Goal: Task Accomplishment & Management: Use online tool/utility

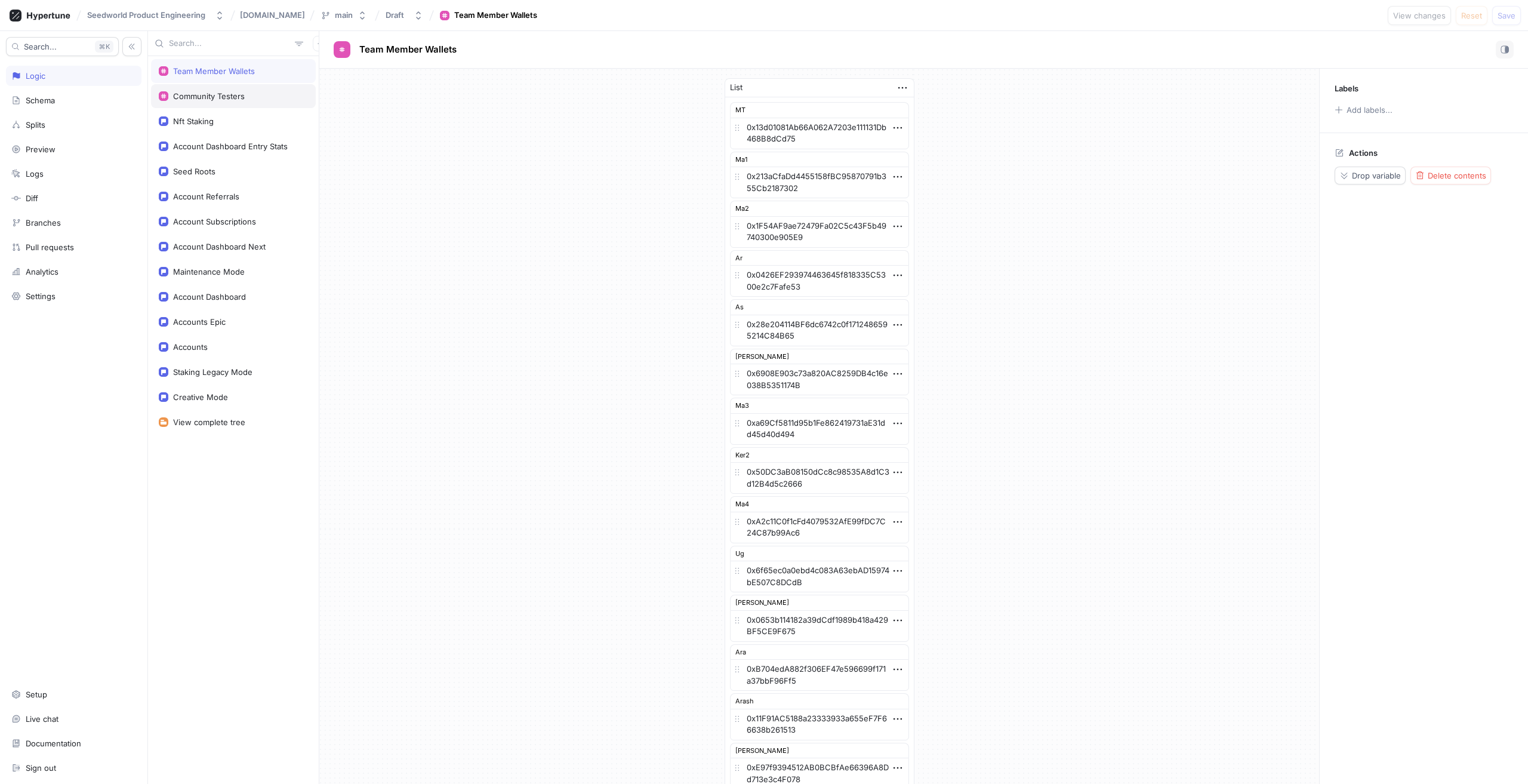
click at [225, 99] on div "Community Testers" at bounding box center [209, 96] width 72 height 9
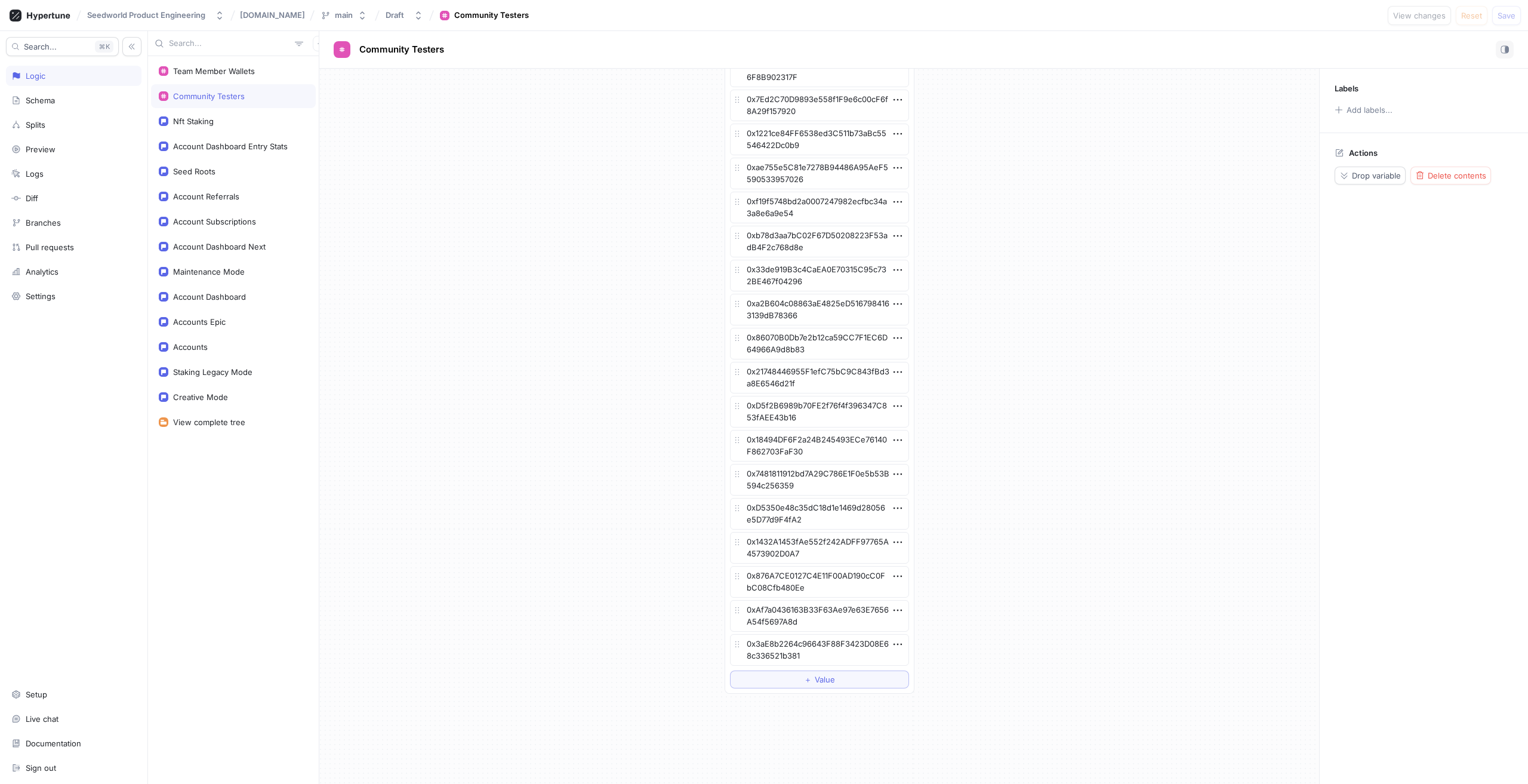
scroll to position [2787, 0]
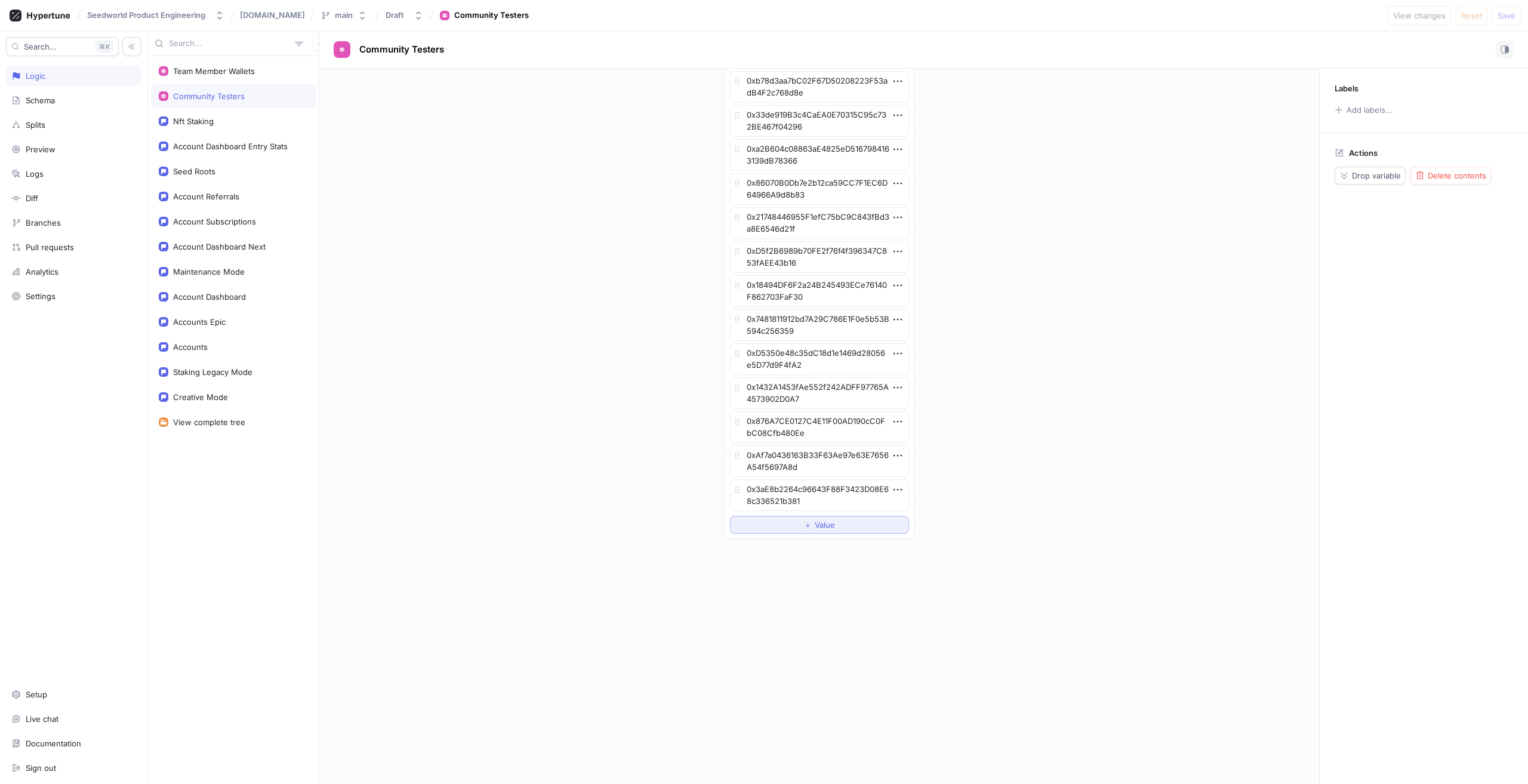
click at [804, 527] on span "＋" at bounding box center [808, 524] width 8 height 7
click at [796, 523] on textarea at bounding box center [820, 523] width 179 height 20
type textarea "x"
type textarea "0x0E2FE459F714DCdF20E1D3ceda5189FC207Cc591"
type textarea "x"
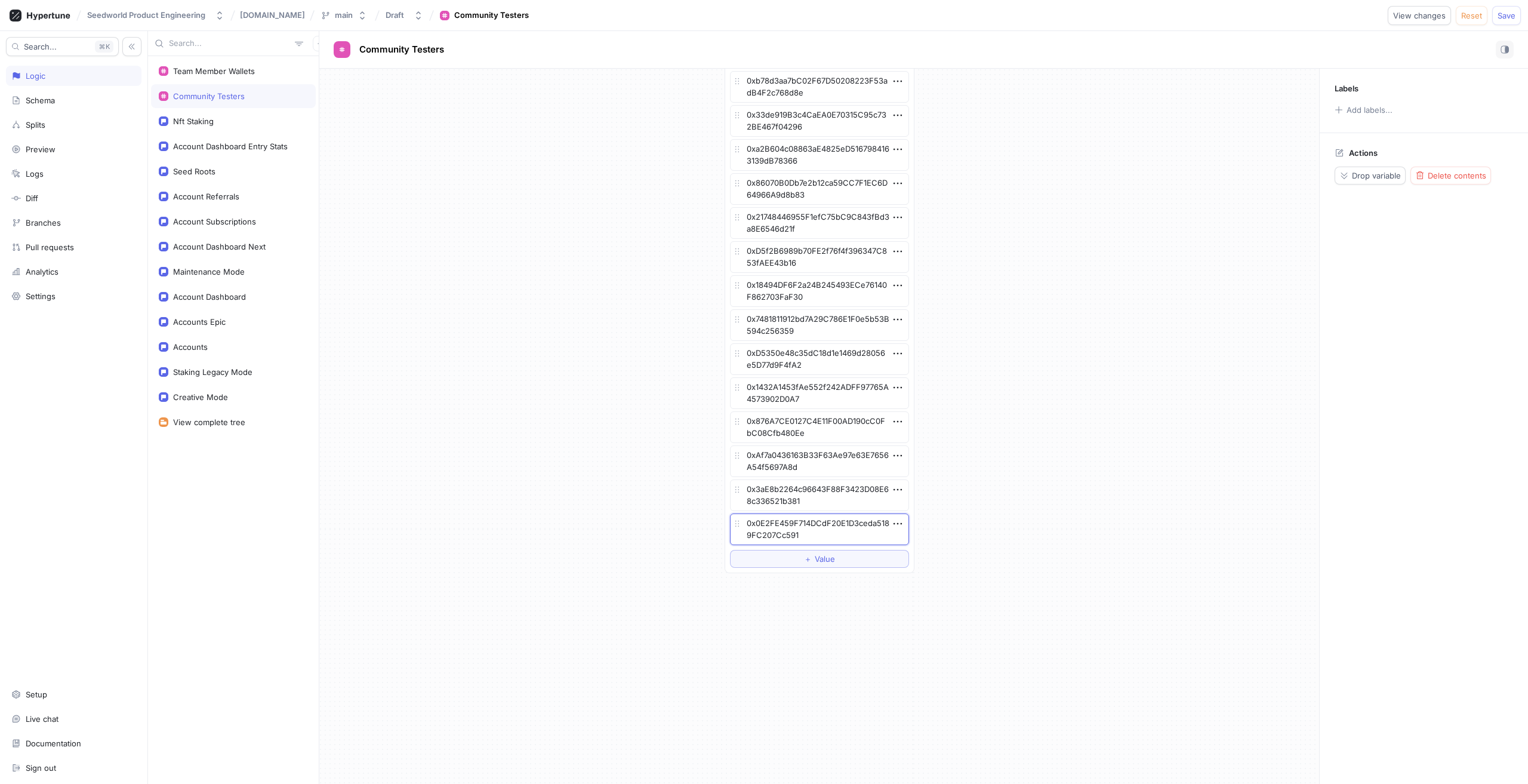
type textarea "0x0E2FE459F714DCdF20E1D3ceda5189FC207Cc591"
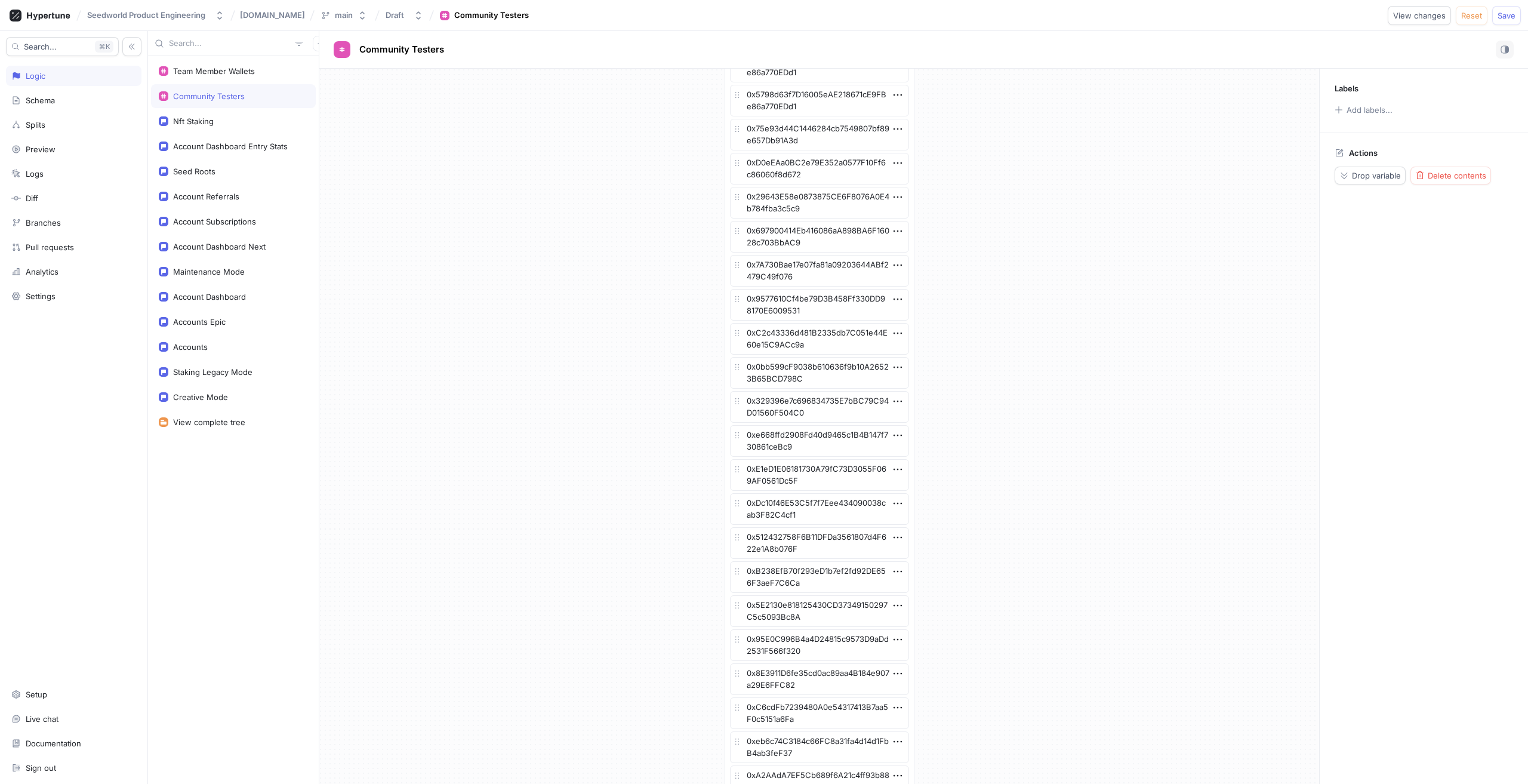
scroll to position [0, 0]
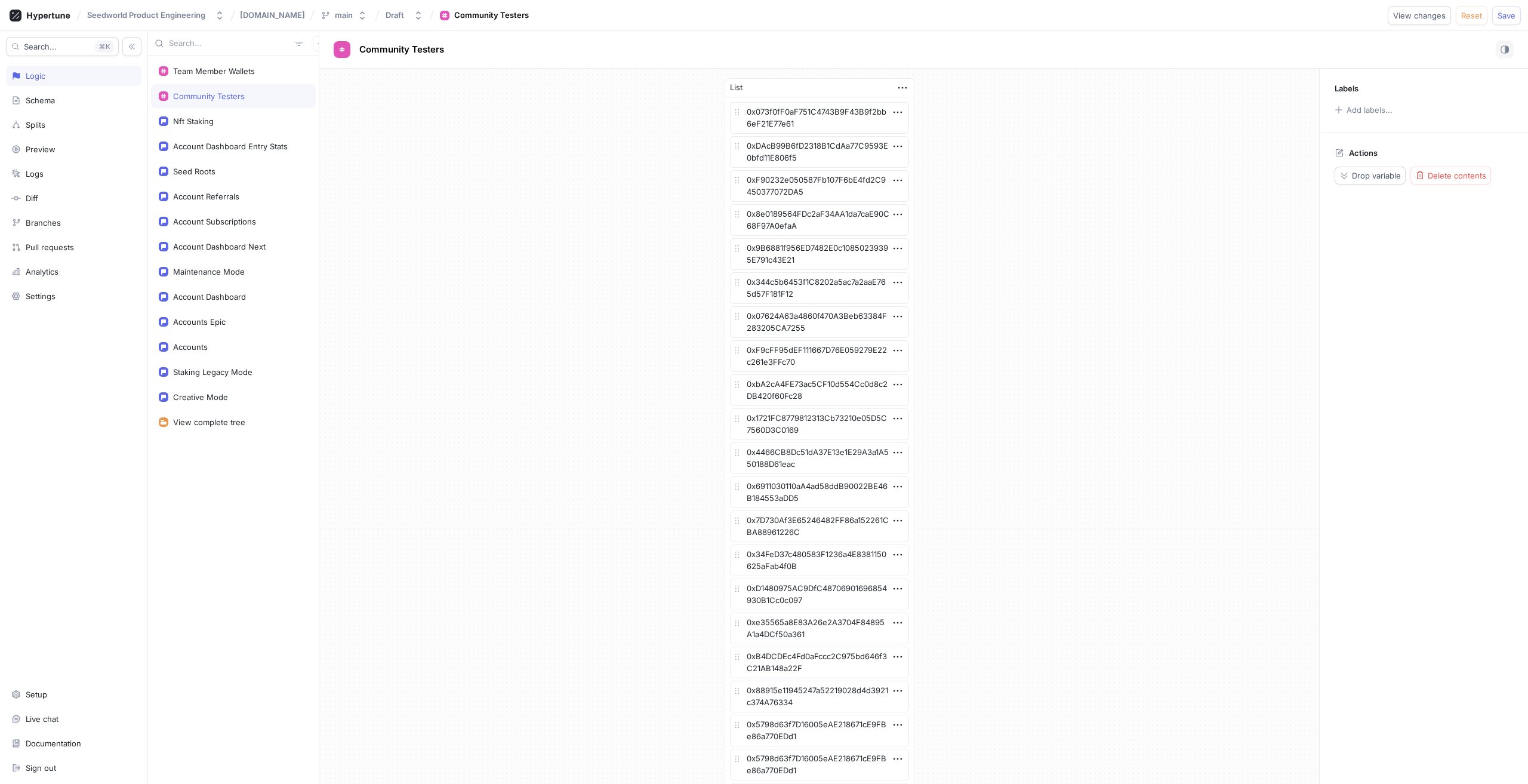
click at [208, 69] on div "Team Member Wallets" at bounding box center [214, 71] width 82 height 9
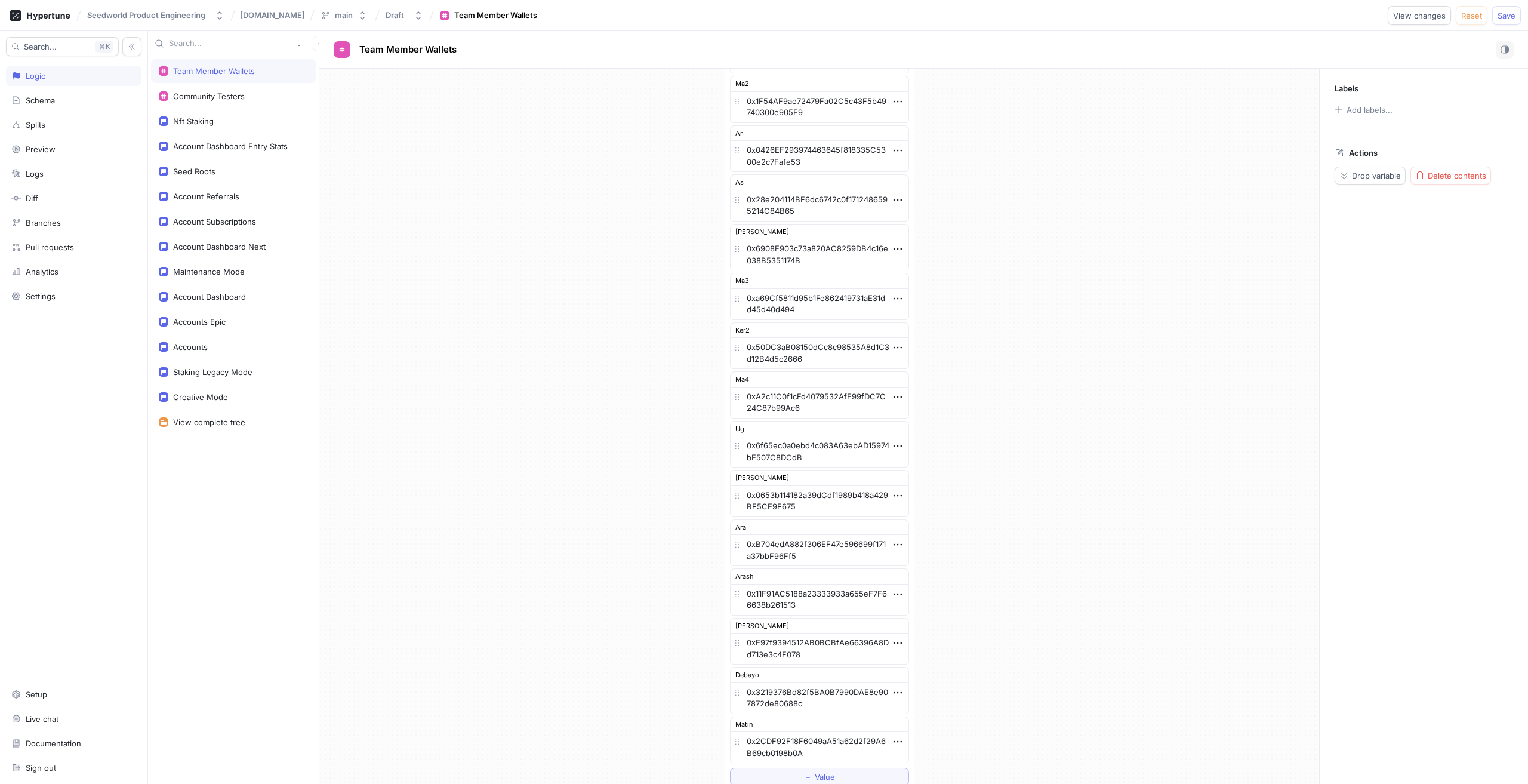
scroll to position [377, 0]
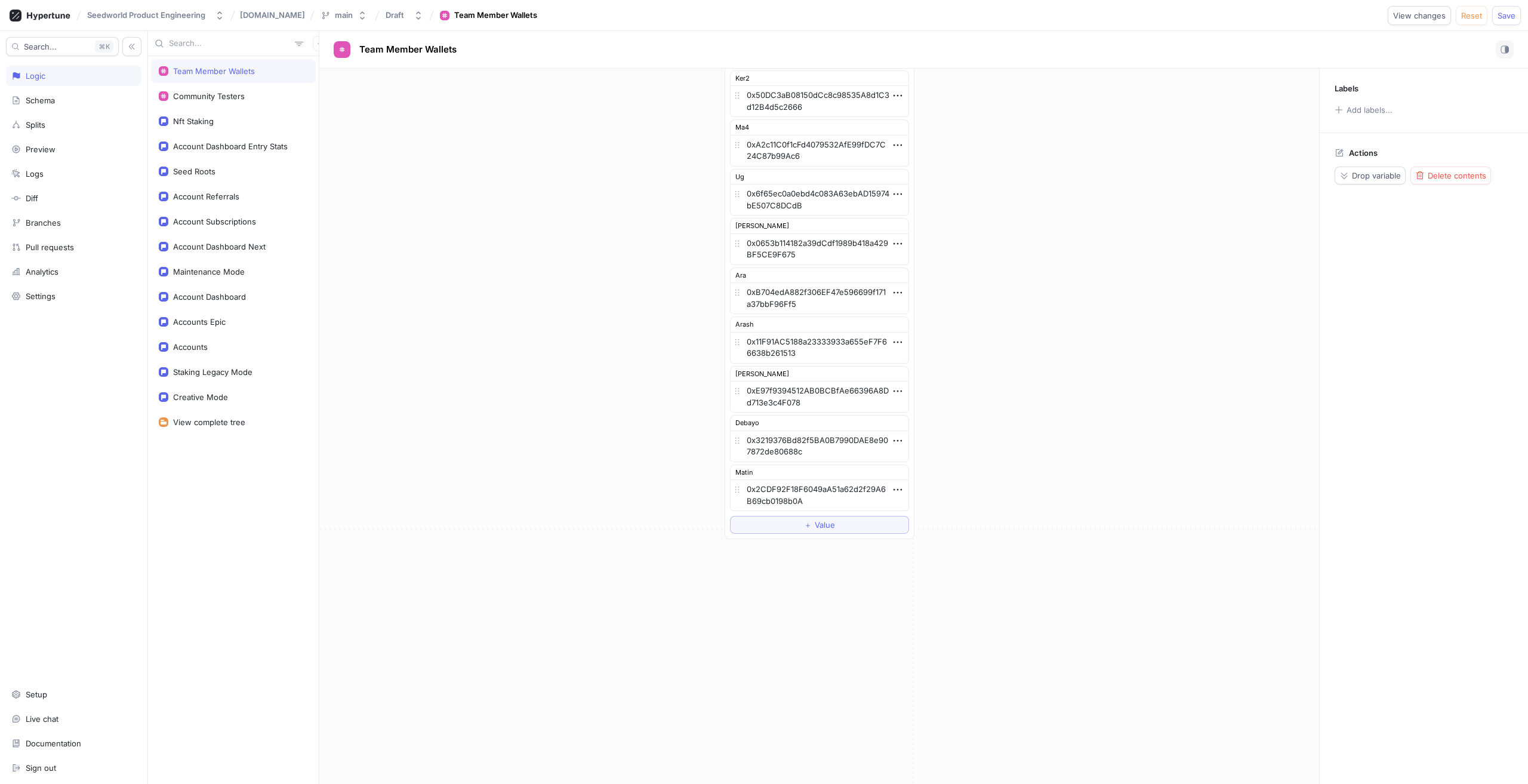
click at [1074, 480] on div "List MT 0x13d01081Ab66A062A7203e111131Db468B8dCd75 Ma1 0x213aCfaDd4455158fBC958…" at bounding box center [819, 119] width 1000 height 856
click at [995, 335] on div "List MT 0x13d01081Ab66A062A7203e111131Db468B8dCd75 Ma1 0x213aCfaDd4455158fBC958…" at bounding box center [819, 119] width 1000 height 856
click at [1416, 320] on div "Labels Add labels... Actions Drop variable Delete contents" at bounding box center [1423, 426] width 209 height 715
type textarea "x"
